Goal: Information Seeking & Learning: Find contact information

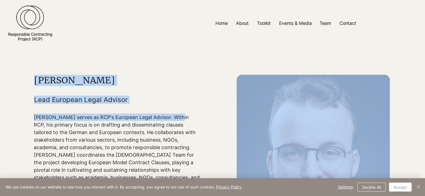
drag, startPoint x: 30, startPoint y: 81, endPoint x: 176, endPoint y: 120, distance: 151.1
copy section "Daniel Schönfelder Lead European Legal Advisor Daniel Schönfelder serves as RCP…"
click at [220, 26] on p "Home" at bounding box center [222, 23] width 18 height 13
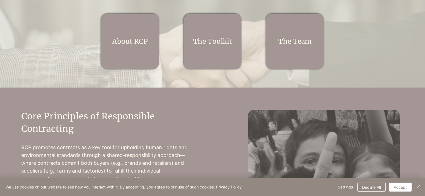
scroll to position [129, 0]
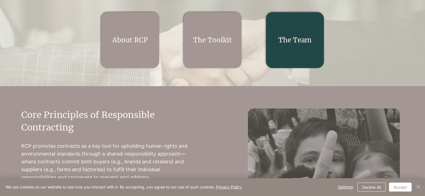
click at [289, 41] on link "The Team" at bounding box center [294, 40] width 33 height 9
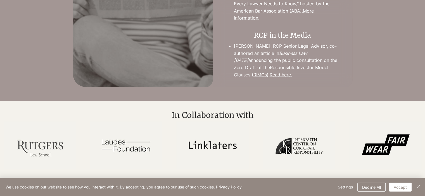
scroll to position [1300, 0]
